Goal: Information Seeking & Learning: Learn about a topic

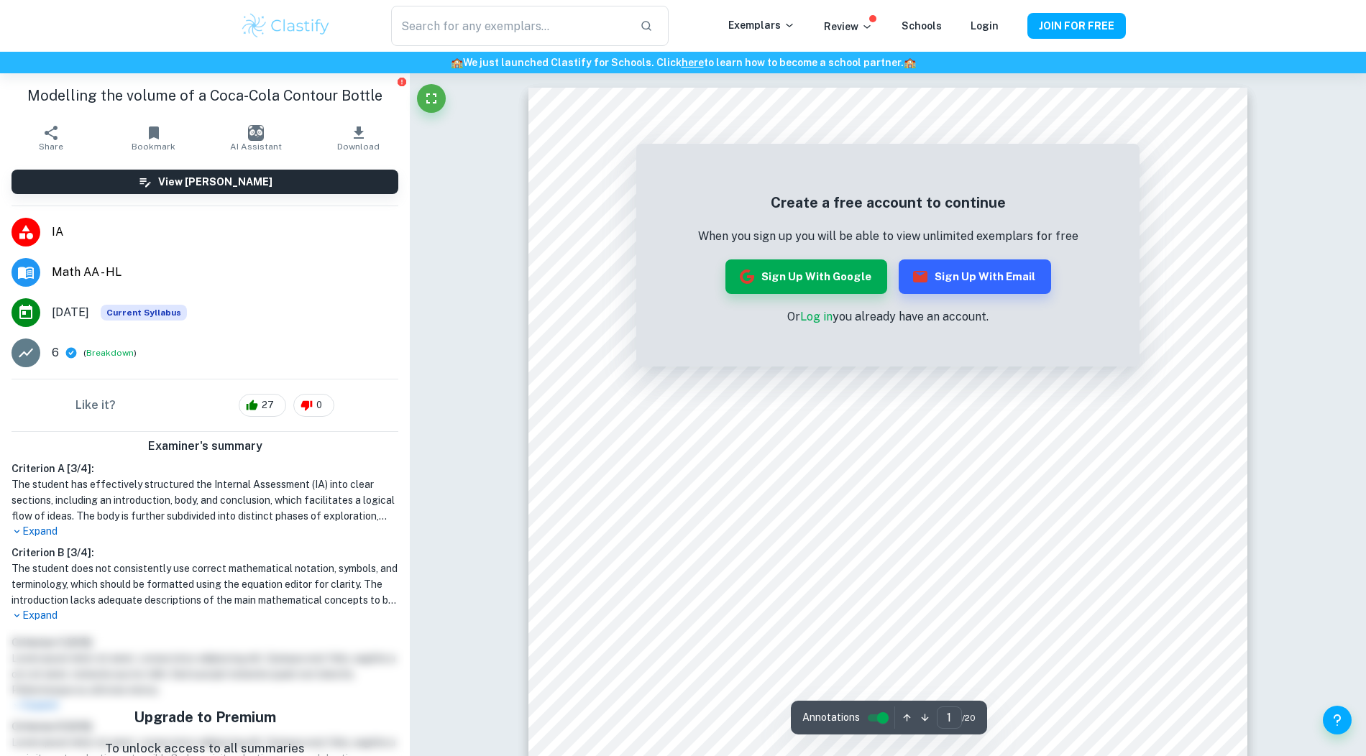
click at [44, 608] on p "Expand" at bounding box center [205, 615] width 387 height 15
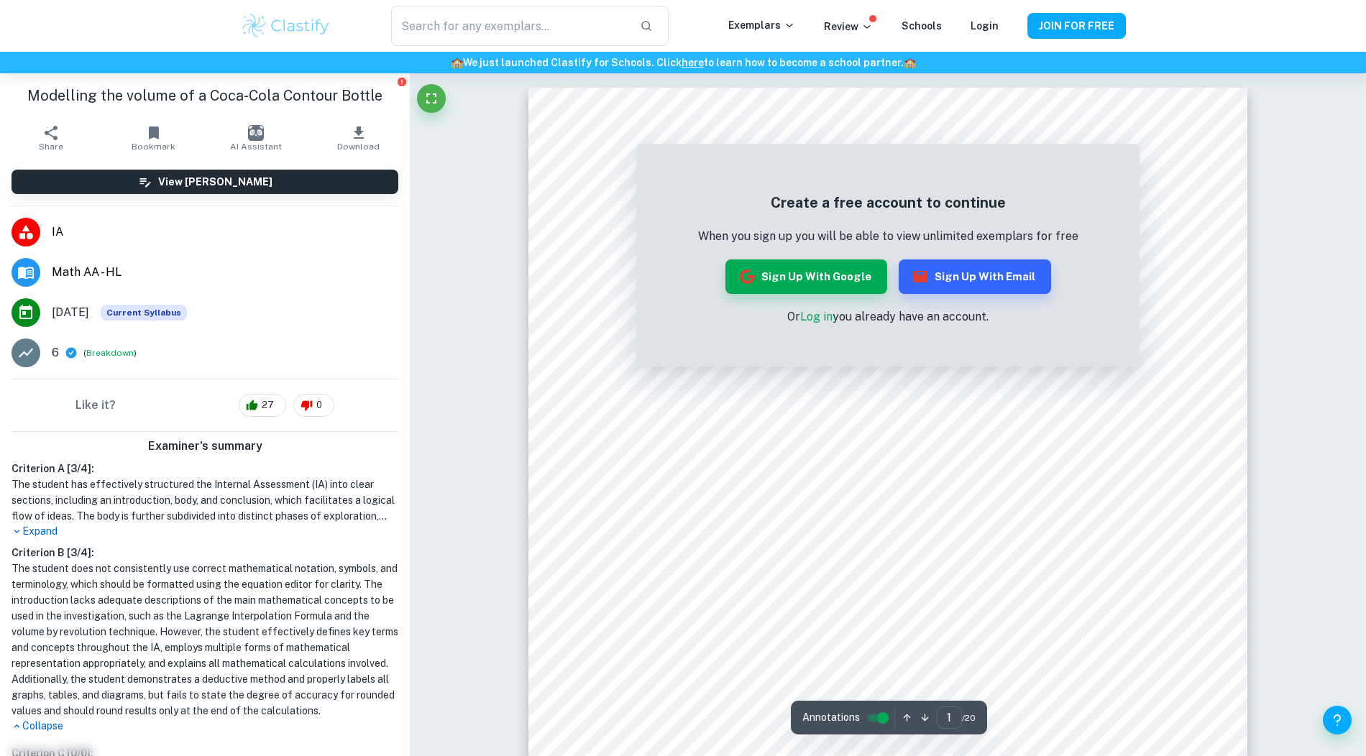
scroll to position [273, 0]
